Goal: Task Accomplishment & Management: Manage account settings

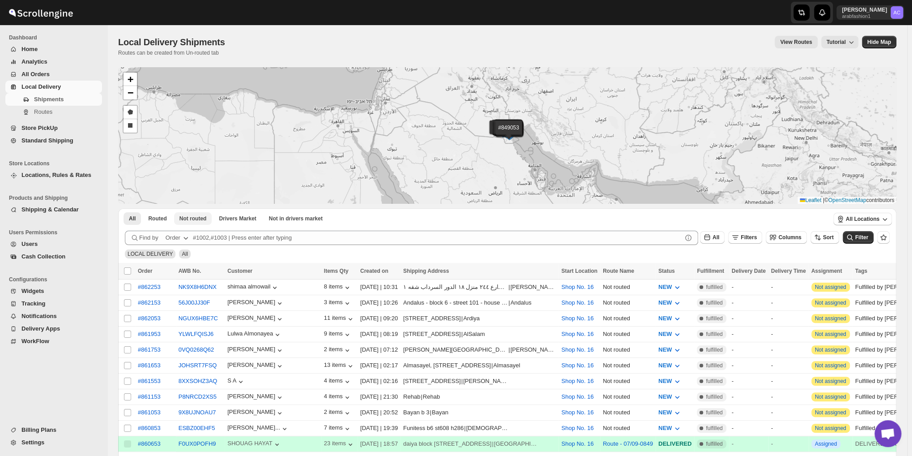
scroll to position [2899, 0]
click at [197, 220] on span "Not routed" at bounding box center [192, 218] width 27 height 7
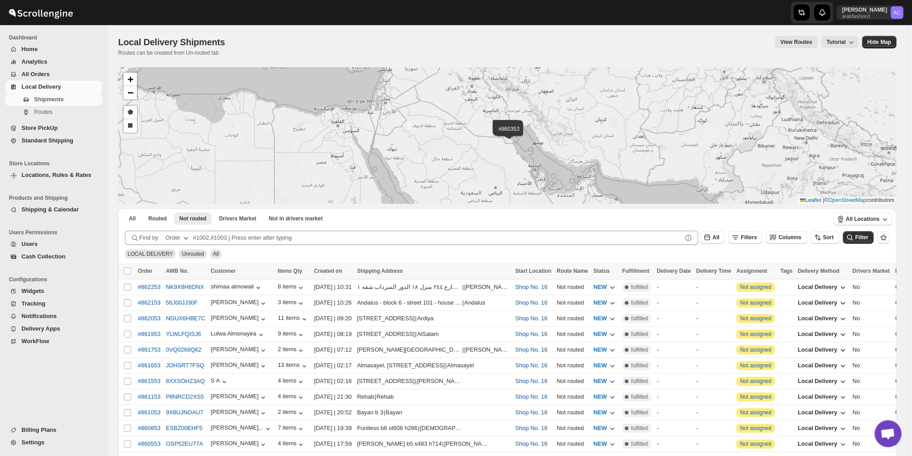
click at [127, 272] on input "Select all shipments" at bounding box center [127, 270] width 7 height 7
checkbox input "true"
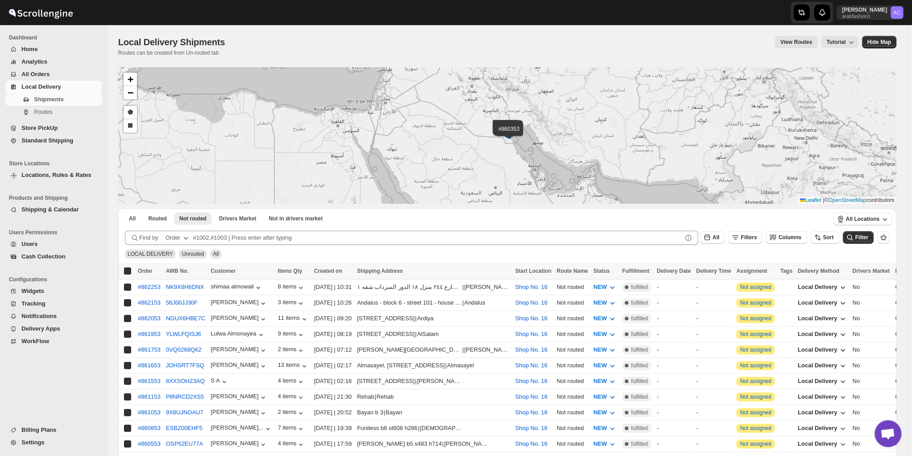
checkbox input "true"
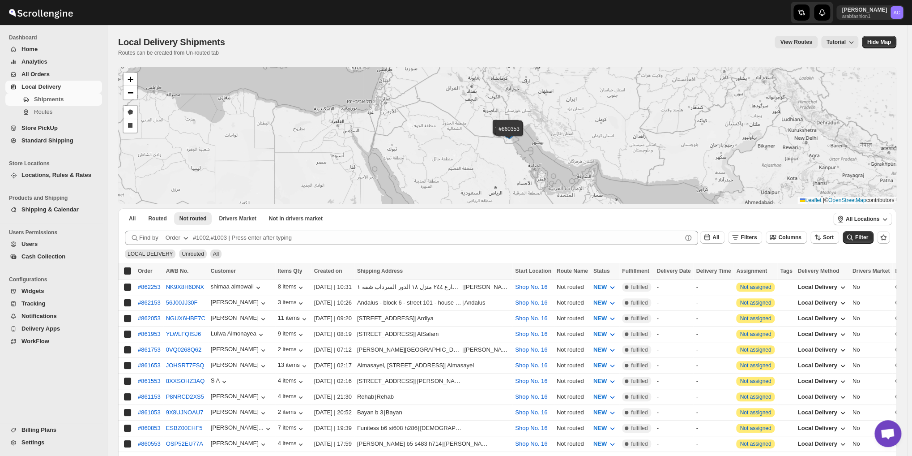
checkbox input "true"
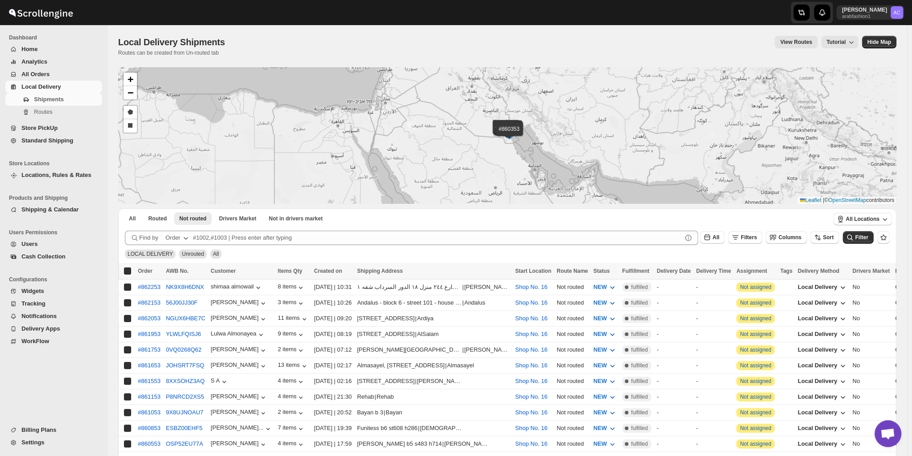
checkbox input "true"
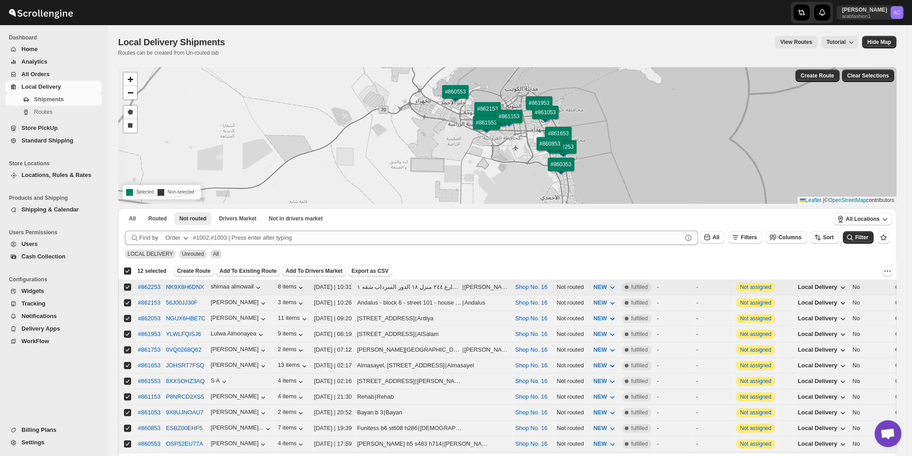
scroll to position [77, 0]
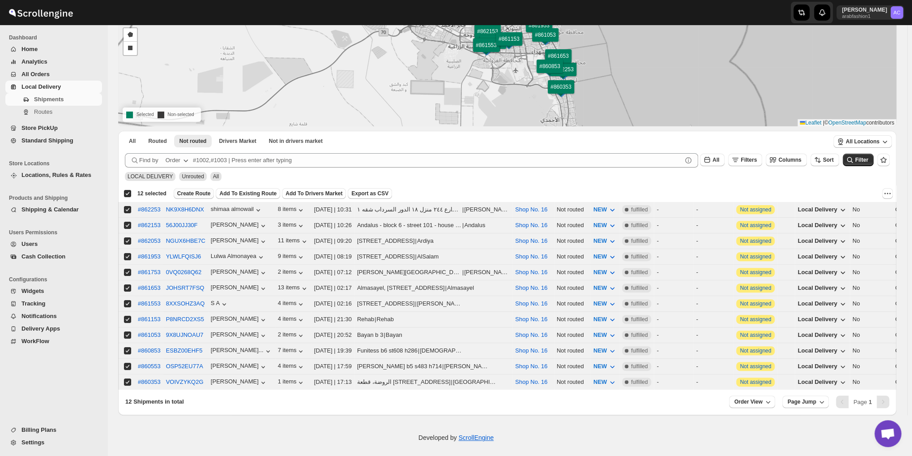
click at [193, 192] on span "Create Route" at bounding box center [194, 193] width 34 height 7
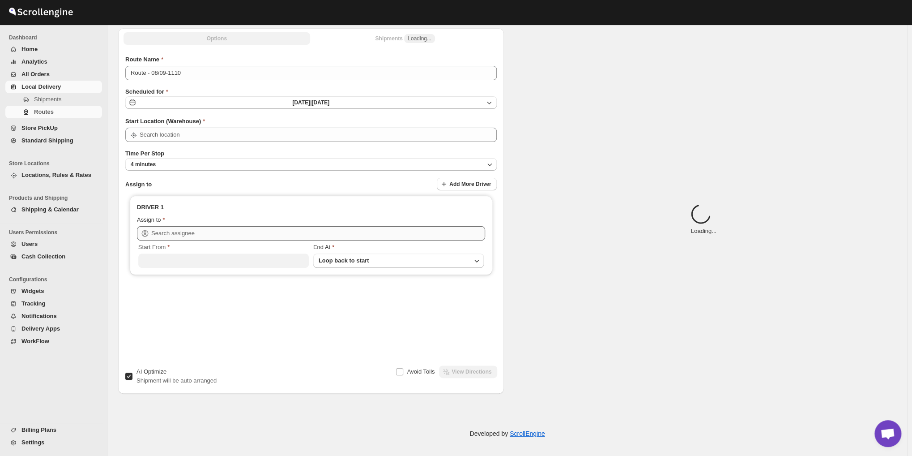
type input "Route - 08/09-1110"
type input "Shop No. 16"
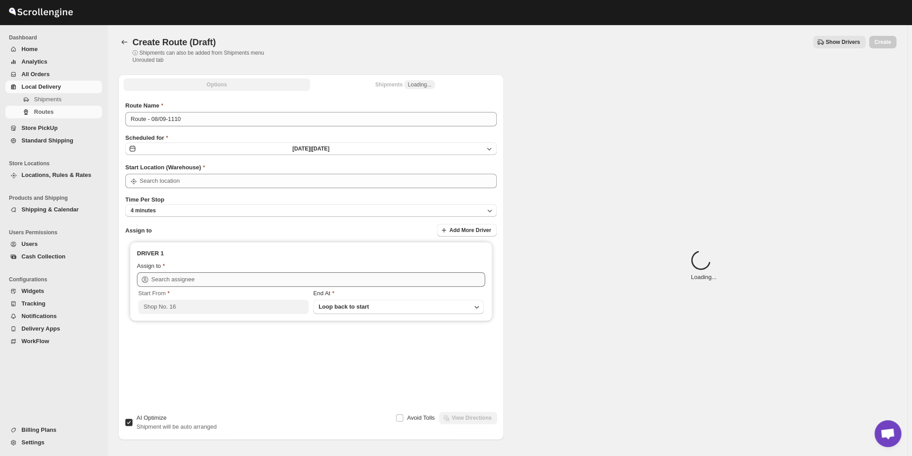
type input "Shop No. 16"
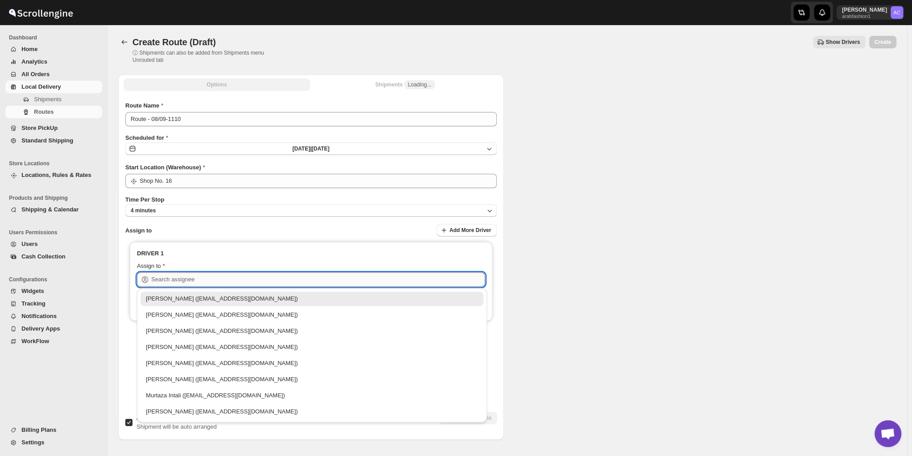
click at [217, 285] on input "text" at bounding box center [318, 279] width 334 height 14
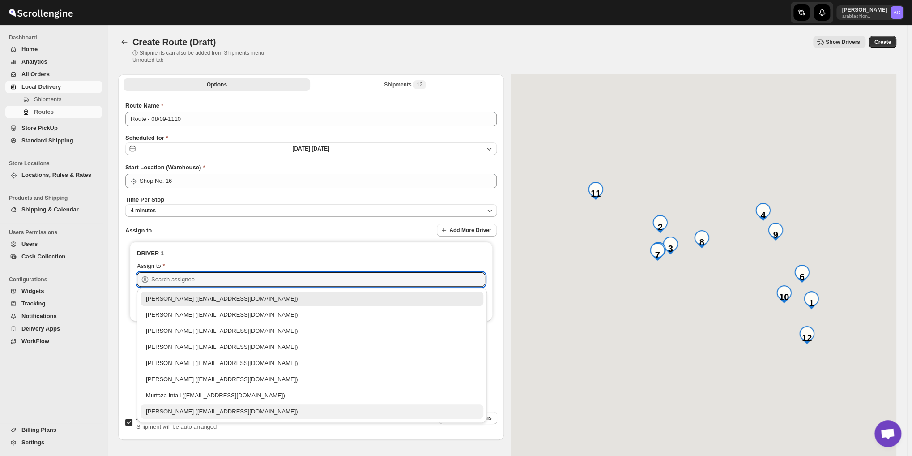
click at [209, 413] on div "[PERSON_NAME] ([EMAIL_ADDRESS][DOMAIN_NAME])" at bounding box center [312, 411] width 332 height 9
type input "[PERSON_NAME] ([EMAIL_ADDRESS][DOMAIN_NAME])"
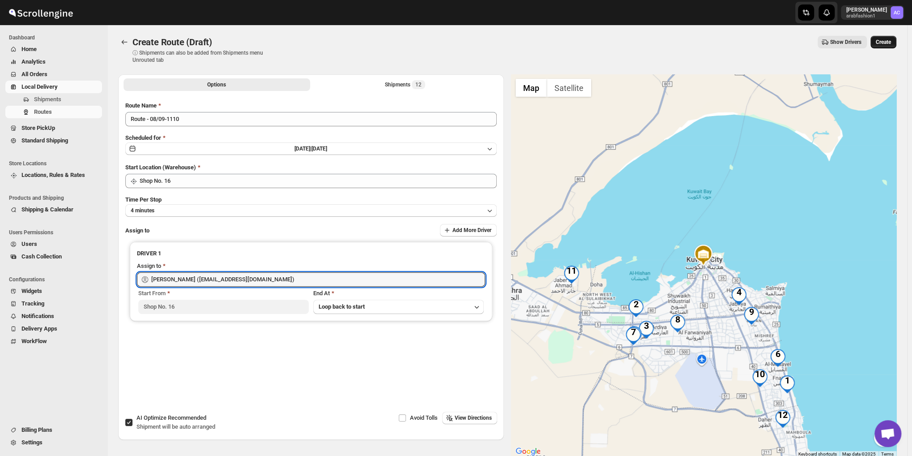
click at [885, 48] on button "Create" at bounding box center [884, 42] width 26 height 13
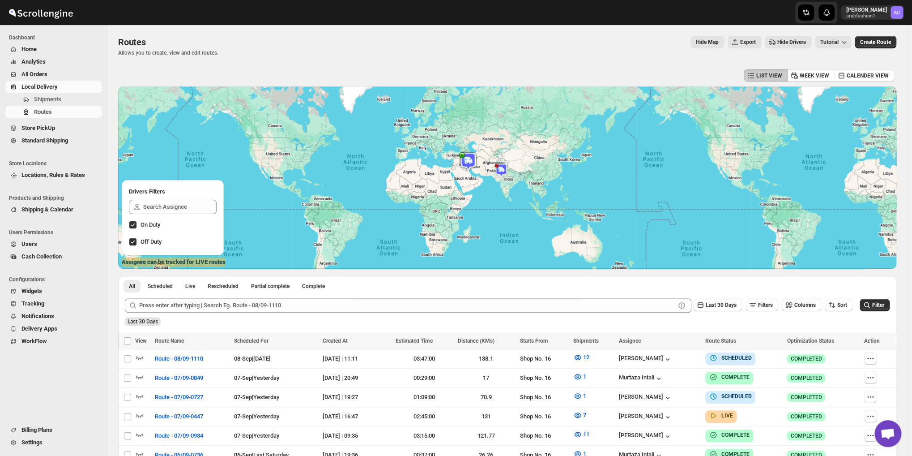
scroll to position [74, 0]
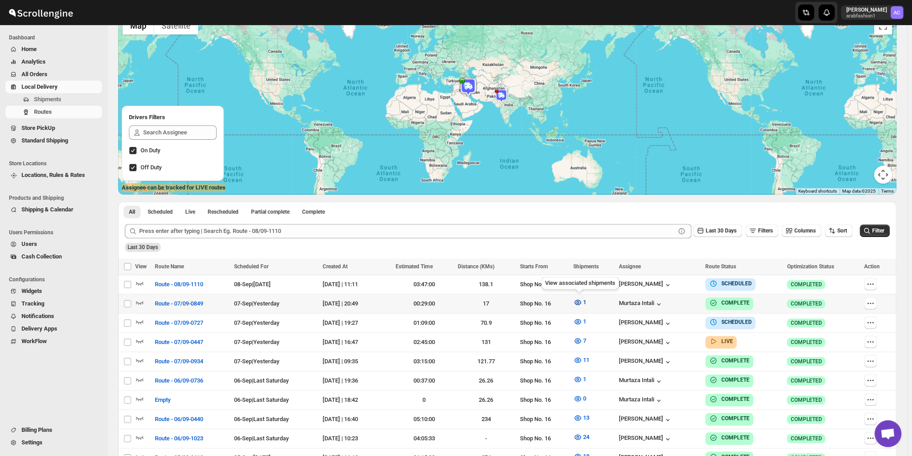
click at [582, 304] on icon "button" at bounding box center [577, 302] width 9 height 9
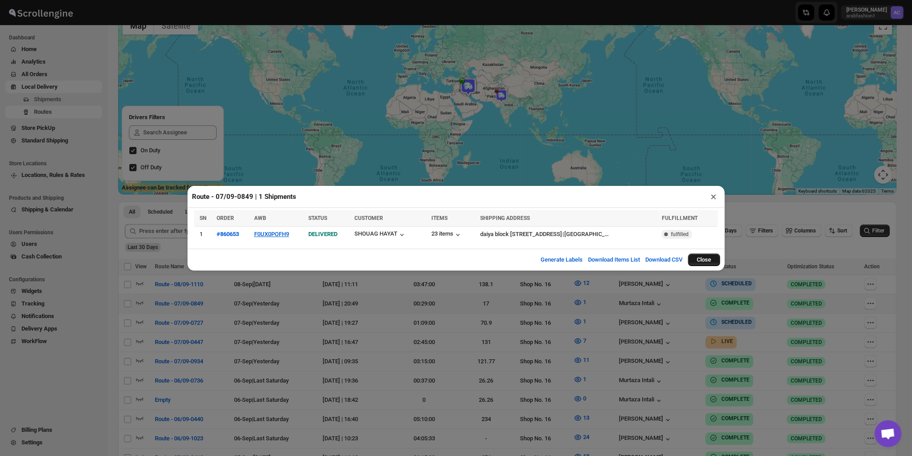
click at [698, 258] on button "Close" at bounding box center [704, 259] width 32 height 13
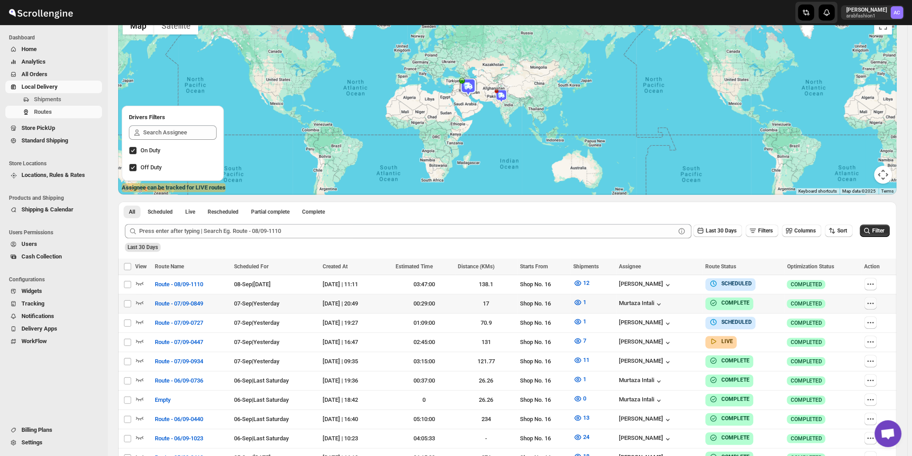
click at [875, 304] on icon "button" at bounding box center [870, 303] width 9 height 9
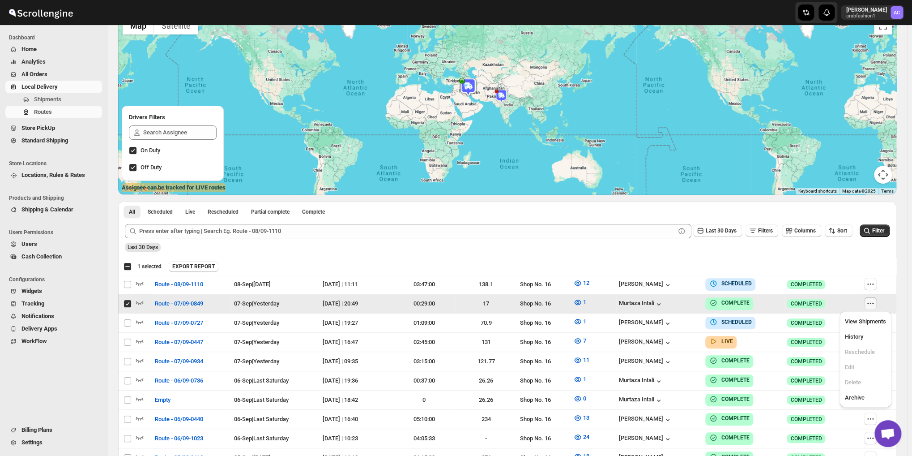
click at [875, 304] on icon "button" at bounding box center [870, 303] width 9 height 9
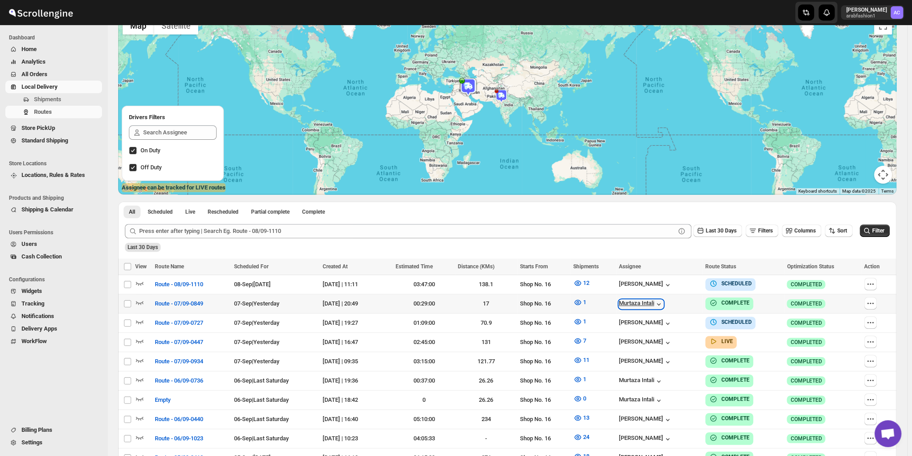
click at [661, 302] on icon "button" at bounding box center [658, 303] width 9 height 9
click at [874, 303] on icon "button" at bounding box center [872, 303] width 1 height 1
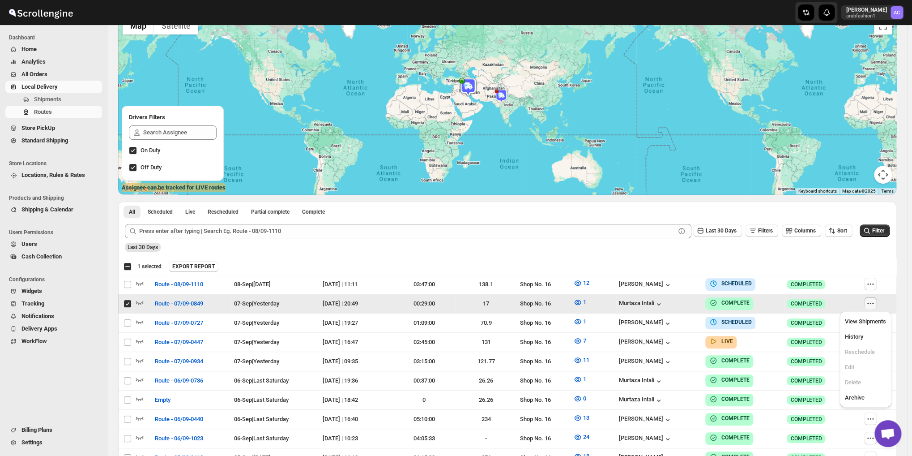
click at [874, 303] on icon "button" at bounding box center [872, 303] width 1 height 1
checkbox input "false"
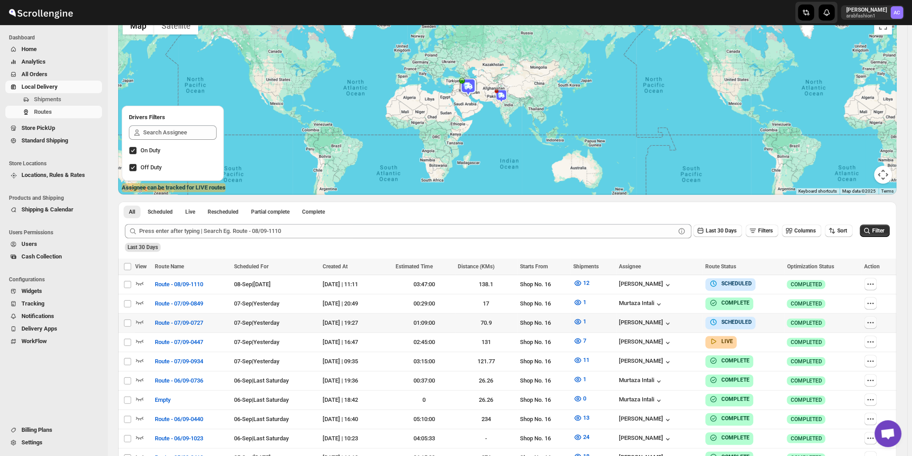
click at [875, 325] on icon "button" at bounding box center [870, 322] width 9 height 9
checkbox input "true"
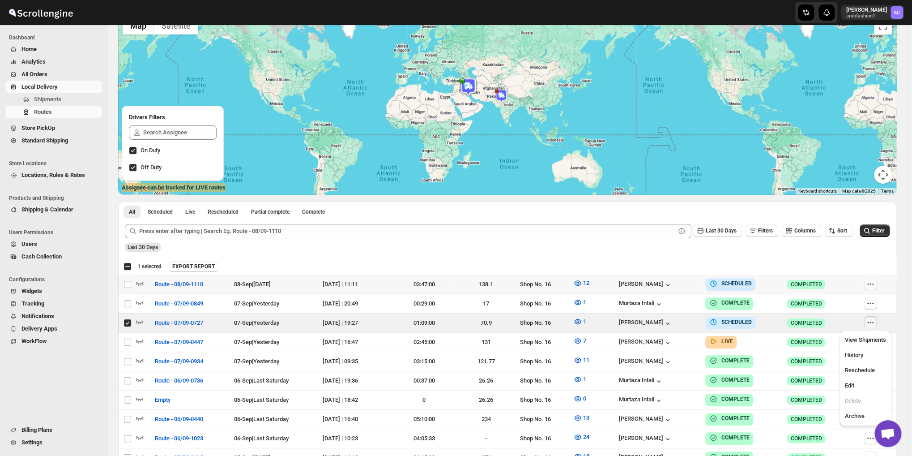
click at [875, 284] on icon "button" at bounding box center [870, 283] width 9 height 9
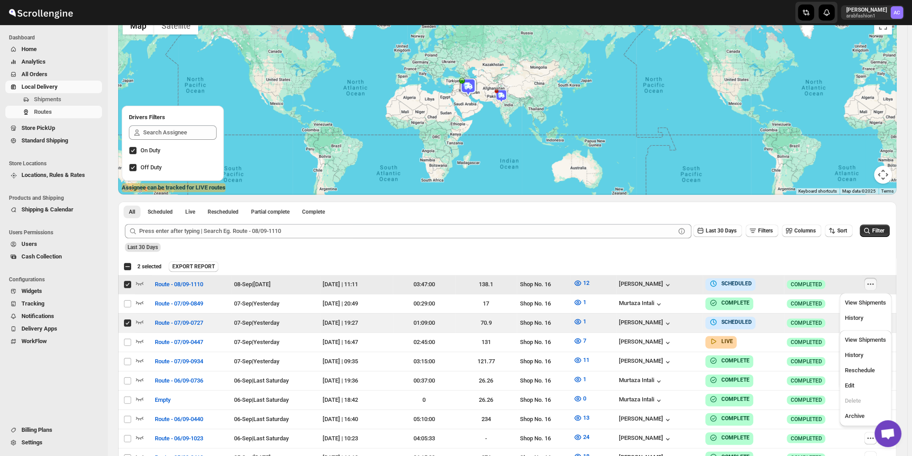
click at [875, 284] on icon "button" at bounding box center [870, 283] width 9 height 9
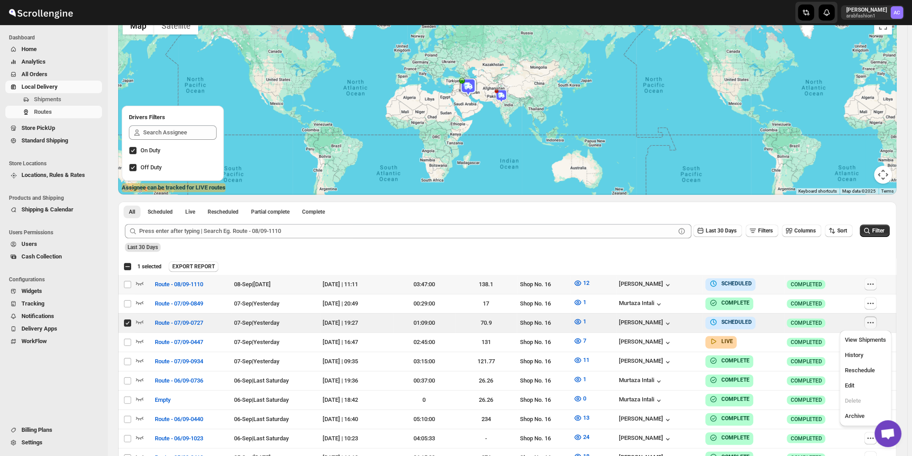
click at [875, 284] on icon "button" at bounding box center [870, 283] width 9 height 9
checkbox input "true"
click at [129, 325] on input "Select route" at bounding box center [127, 322] width 7 height 7
checkbox input "false"
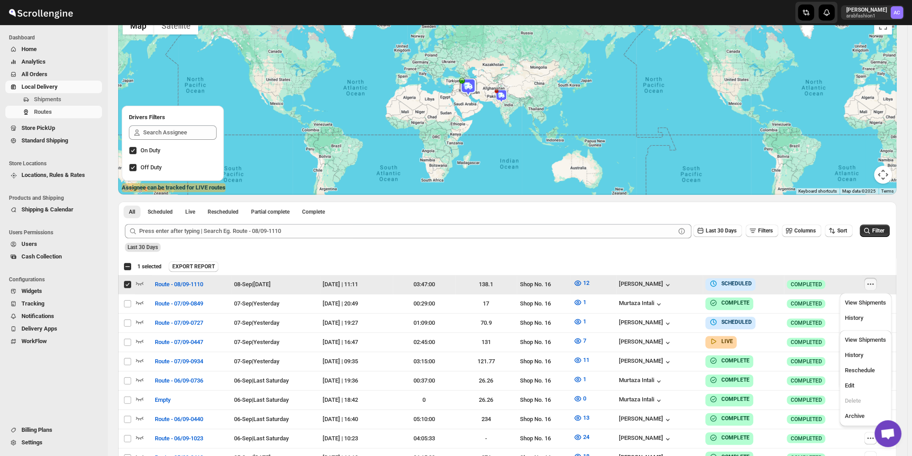
click at [129, 285] on input "Select route" at bounding box center [127, 284] width 7 height 7
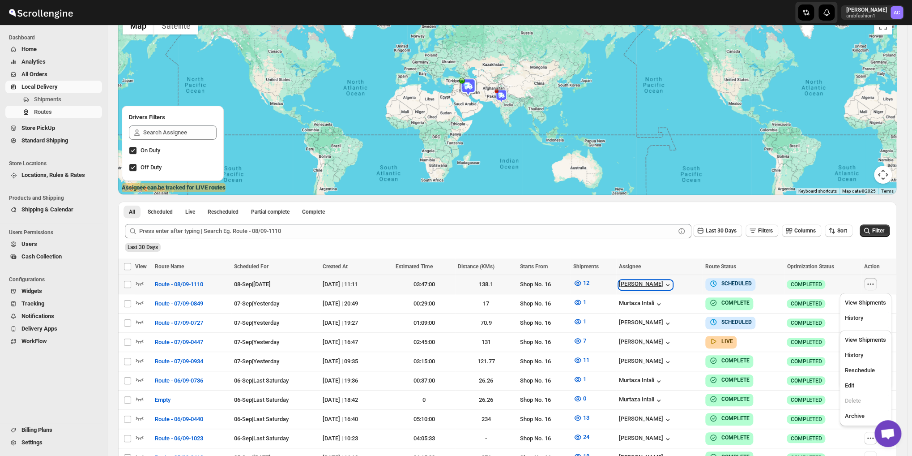
click at [663, 283] on icon "button" at bounding box center [667, 284] width 9 height 9
click at [875, 283] on icon "button" at bounding box center [870, 283] width 9 height 9
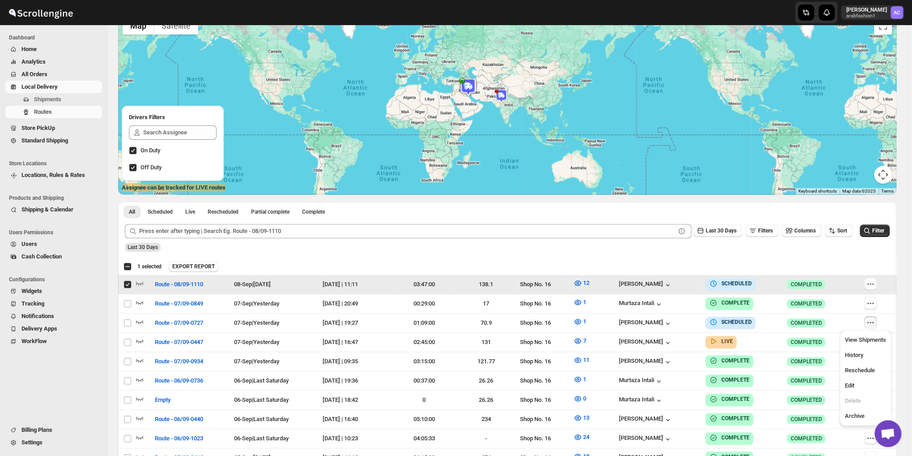
click at [129, 287] on input "Select route" at bounding box center [127, 284] width 7 height 7
checkbox input "false"
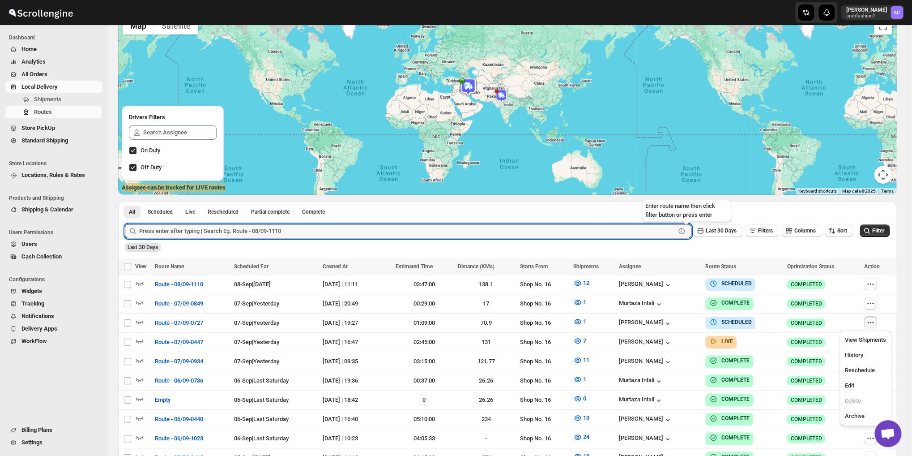
click at [685, 231] on icon at bounding box center [681, 230] width 9 height 9
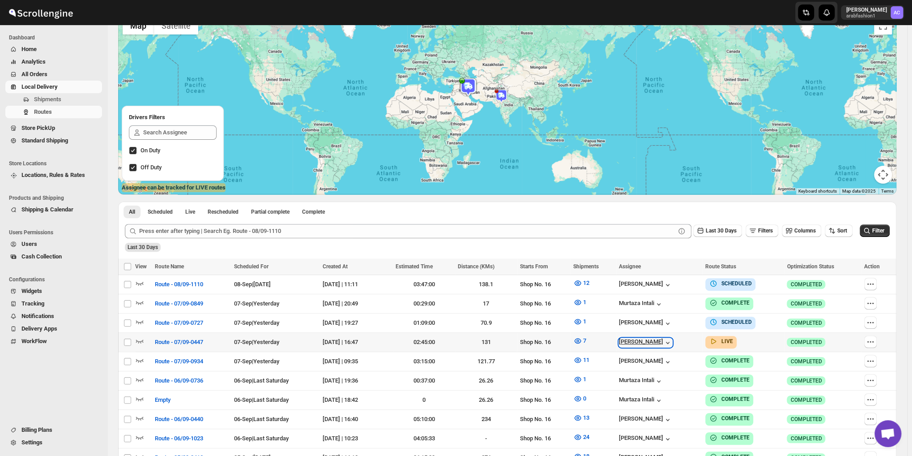
click at [644, 338] on div "[PERSON_NAME]" at bounding box center [645, 342] width 53 height 9
click at [588, 341] on button "7" at bounding box center [580, 340] width 24 height 14
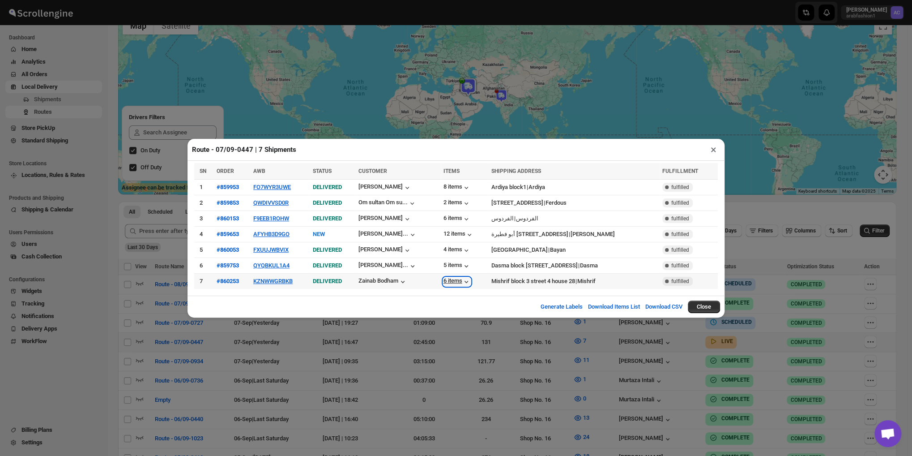
click at [471, 280] on icon "button" at bounding box center [466, 281] width 9 height 9
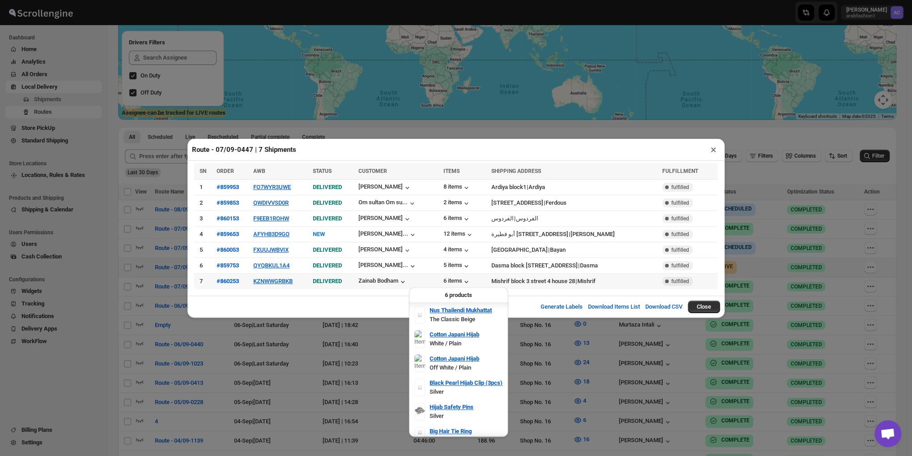
scroll to position [0, 0]
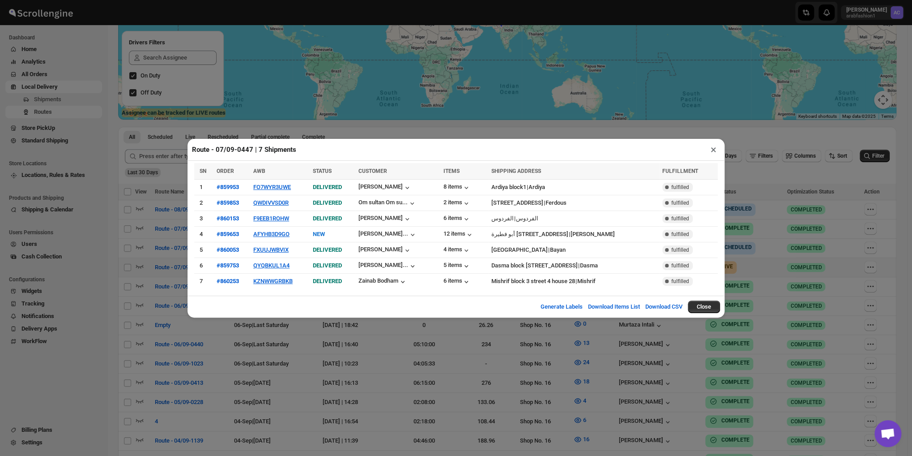
click at [711, 305] on button "Close" at bounding box center [704, 306] width 32 height 13
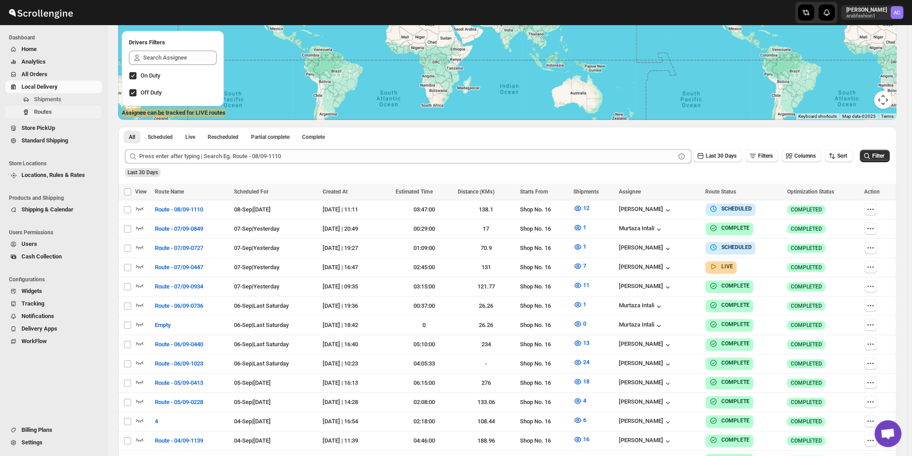
click at [43, 106] on button "Routes" at bounding box center [53, 112] width 97 height 13
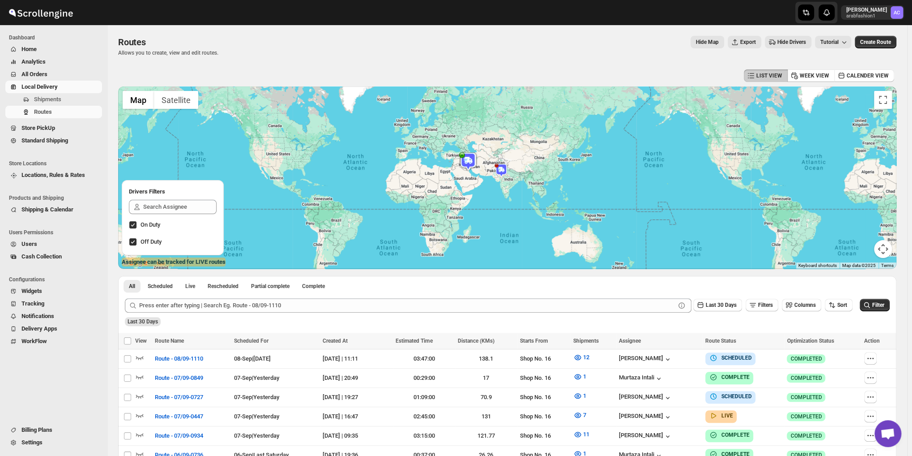
click at [50, 102] on span "Shipments" at bounding box center [47, 99] width 27 height 7
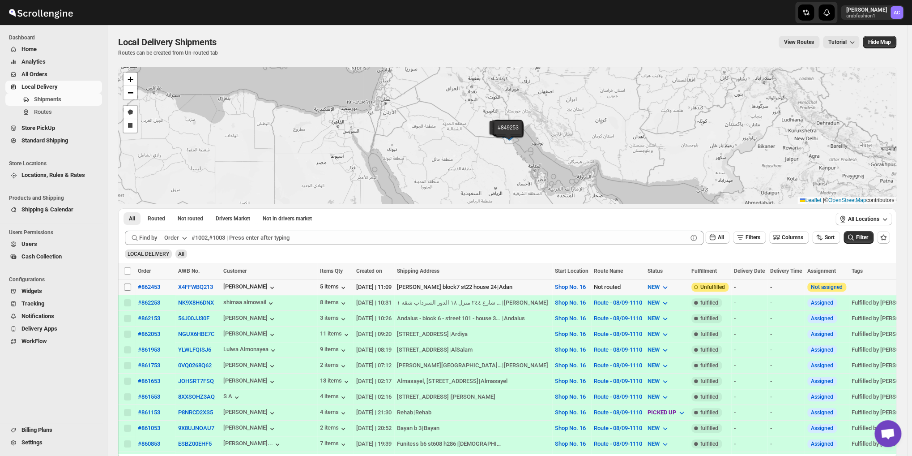
click at [125, 286] on input "Select shipment" at bounding box center [127, 286] width 7 height 7
checkbox input "true"
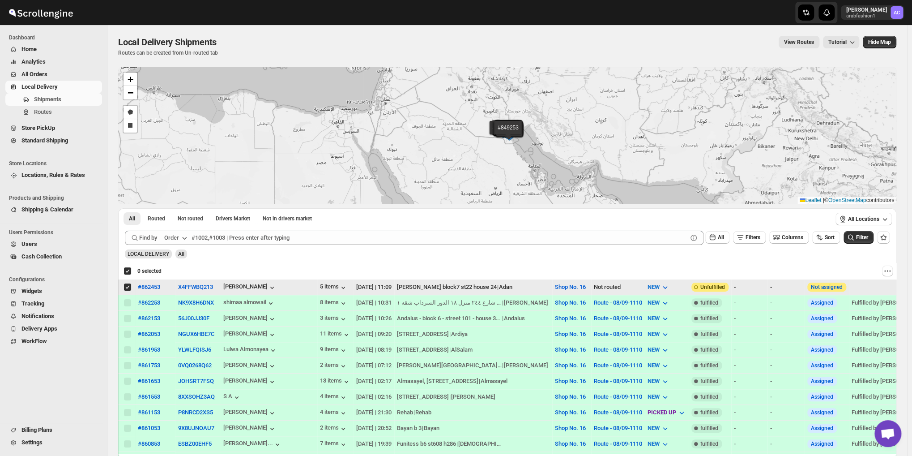
checkbox input "true"
click at [230, 266] on button "Add To Existing Route" at bounding box center [239, 270] width 60 height 11
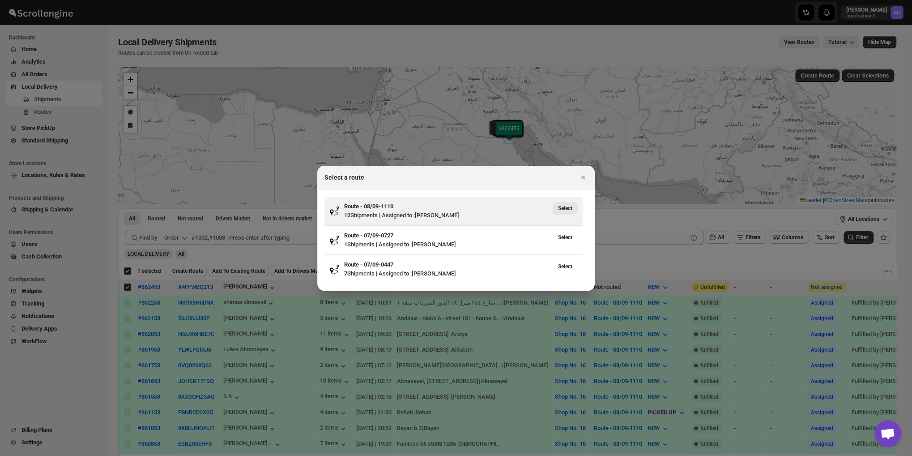
click at [563, 206] on span "Select" at bounding box center [565, 208] width 14 height 7
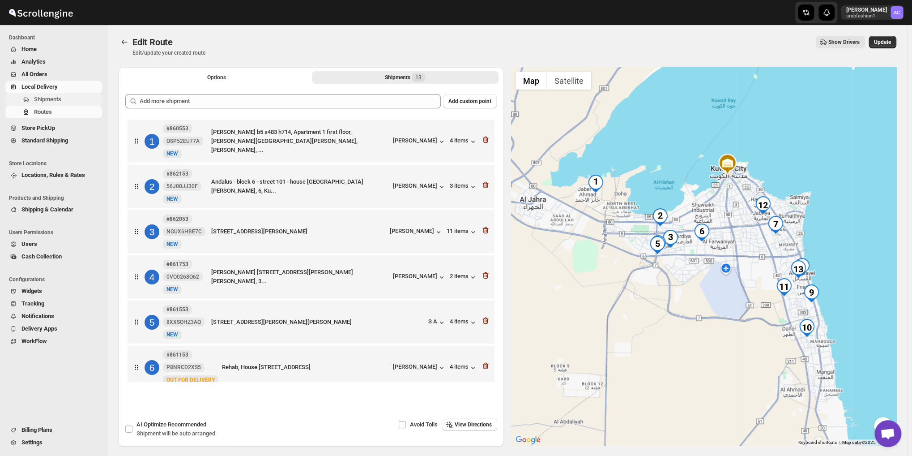
click at [36, 98] on span "Shipments" at bounding box center [47, 99] width 27 height 7
